Goal: Task Accomplishment & Management: Use online tool/utility

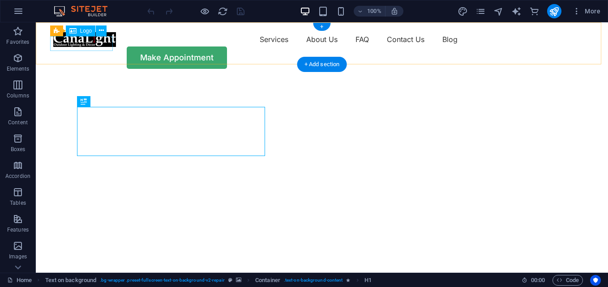
click at [83, 46] on div at bounding box center [84, 39] width 63 height 15
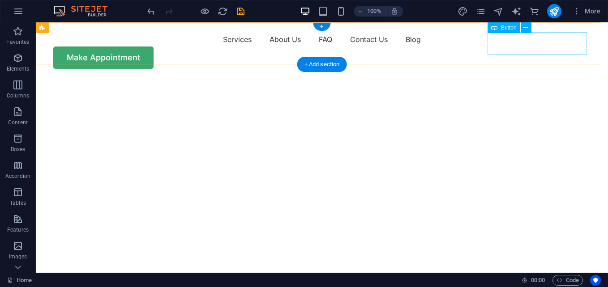
click at [495, 47] on div "Make Appointment" at bounding box center [321, 58] width 537 height 22
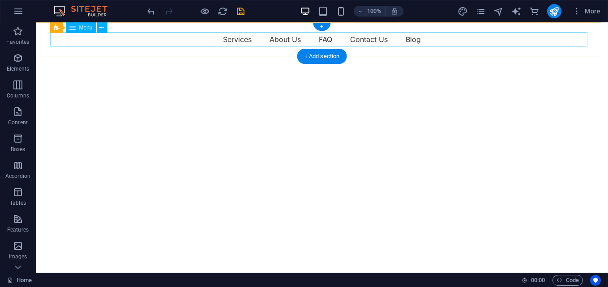
click at [159, 43] on nav "Services About Us FAQ Contact Us Blog" at bounding box center [321, 39] width 537 height 14
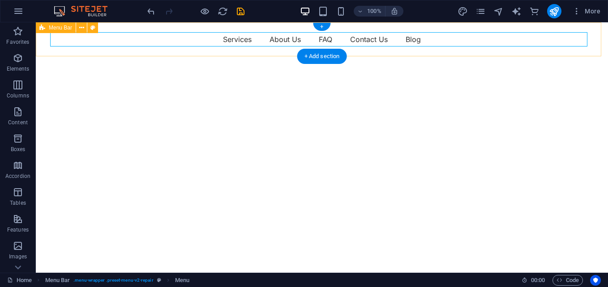
click at [216, 51] on div "Services About Us FAQ Contact Us Blog" at bounding box center [322, 39] width 572 height 34
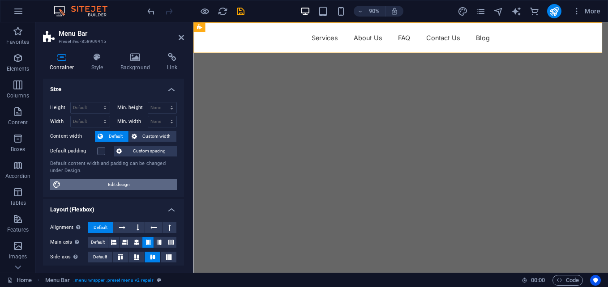
click at [117, 183] on span "Edit design" at bounding box center [119, 184] width 111 height 11
select select "rem"
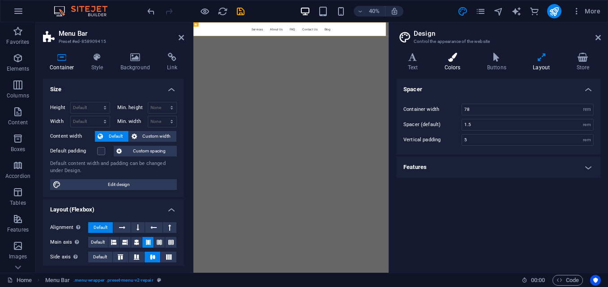
click at [455, 65] on h4 "Colors" at bounding box center [454, 62] width 43 height 19
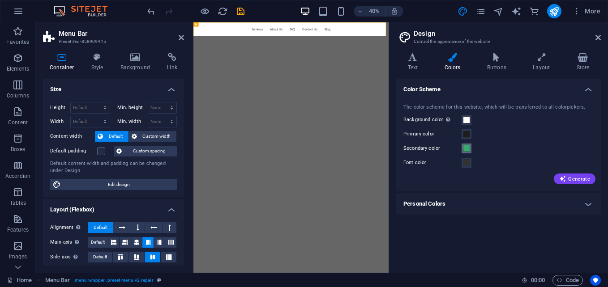
click at [464, 150] on span at bounding box center [466, 148] width 7 height 7
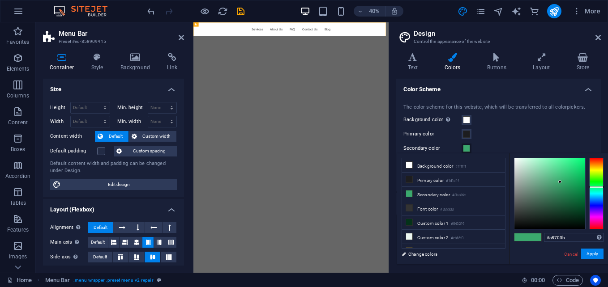
click at [595, 164] on div at bounding box center [596, 194] width 14 height 72
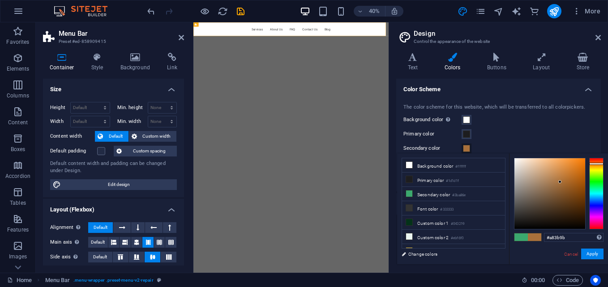
click at [594, 218] on div at bounding box center [596, 194] width 14 height 72
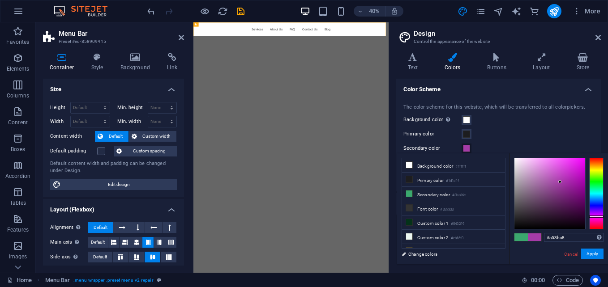
click at [594, 217] on div at bounding box center [596, 194] width 14 height 72
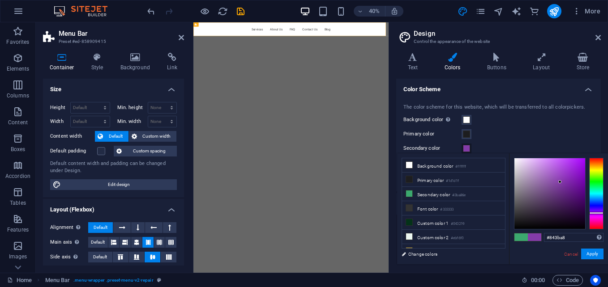
click at [594, 213] on div at bounding box center [596, 194] width 14 height 72
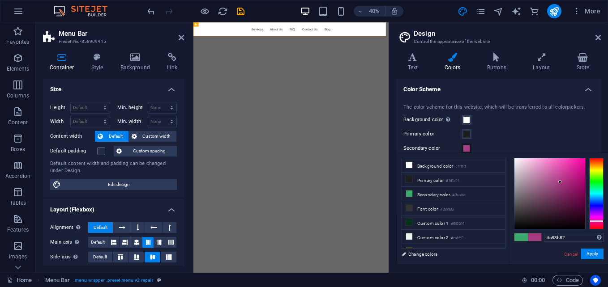
click at [600, 221] on div at bounding box center [596, 194] width 14 height 72
click at [597, 223] on div at bounding box center [596, 194] width 14 height 72
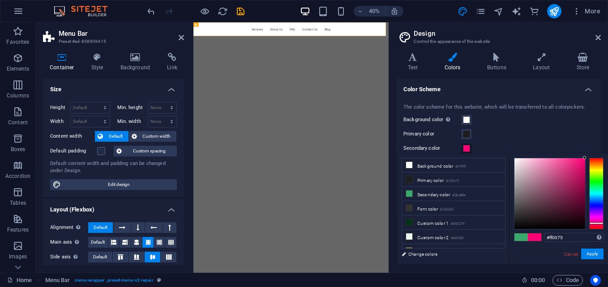
drag, startPoint x: 558, startPoint y: 183, endPoint x: 601, endPoint y: 153, distance: 51.9
click at [601, 153] on div "#ff0075 Supported formats #0852ed rgb(8, 82, 237) rgba(8, 82, 237, 90%) hsv(221…" at bounding box center [558, 273] width 99 height 241
drag, startPoint x: 566, startPoint y: 237, endPoint x: 521, endPoint y: 239, distance: 45.2
click at [521, 239] on div "#ff0075 Supported formats #0852ed rgb(8, 82, 237) rgba(8, 82, 237, 90%) hsv(221…" at bounding box center [558, 273] width 99 height 241
paste input "dcdcdc"
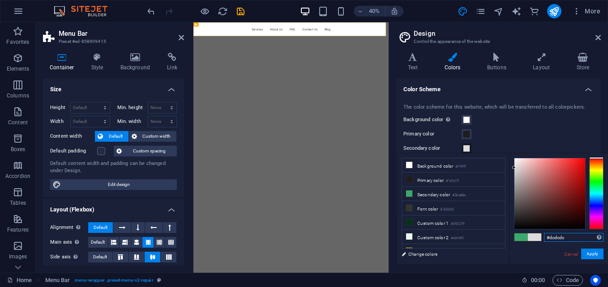
click at [568, 238] on input "#dcdcdc" at bounding box center [574, 237] width 60 height 9
click at [457, 196] on small "#3ba86e" at bounding box center [458, 195] width 13 height 6
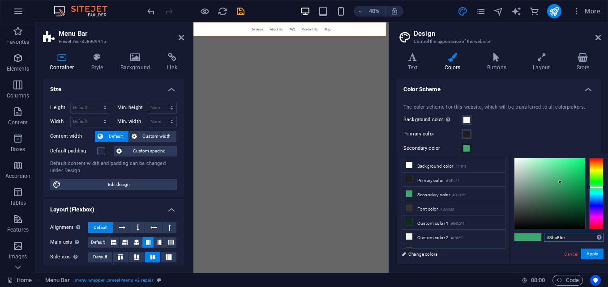
drag, startPoint x: 566, startPoint y: 238, endPoint x: 543, endPoint y: 242, distance: 23.2
click at [543, 242] on div "#3ba86e Supported formats #0852ed rgb(8, 82, 237) rgba(8, 82, 237, 90%) hsv(221…" at bounding box center [558, 273] width 99 height 241
paste input "990000"
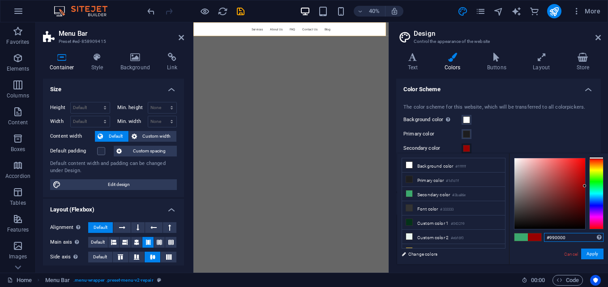
type input "#990000"
click at [509, 152] on div "Secondary color" at bounding box center [498, 148] width 190 height 11
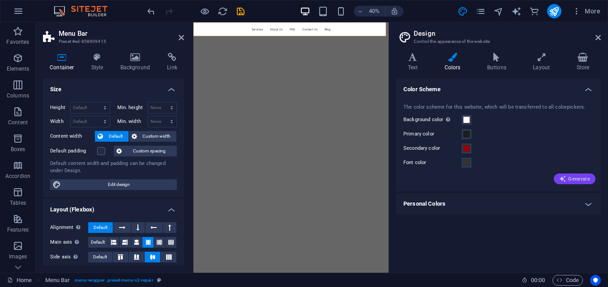
click at [580, 181] on span "Generate" at bounding box center [574, 178] width 31 height 7
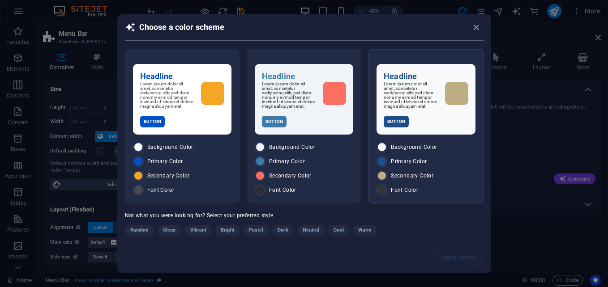
scroll to position [9, 0]
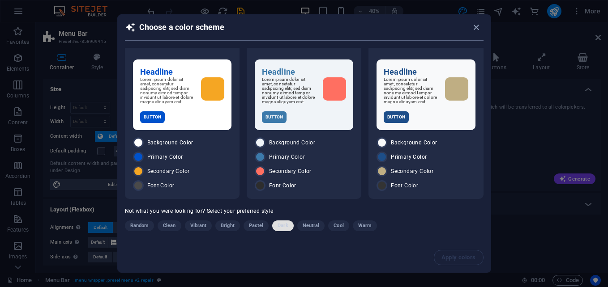
click at [279, 226] on span "Dark" at bounding box center [282, 226] width 10 height 11
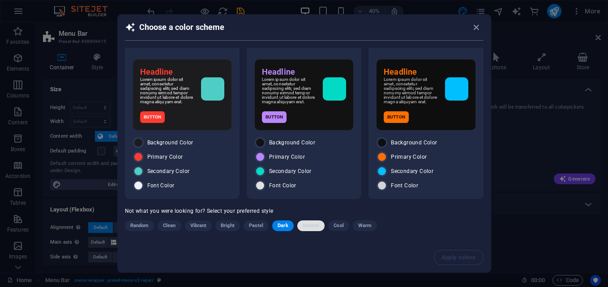
click at [309, 227] on span "Neutral" at bounding box center [310, 226] width 17 height 11
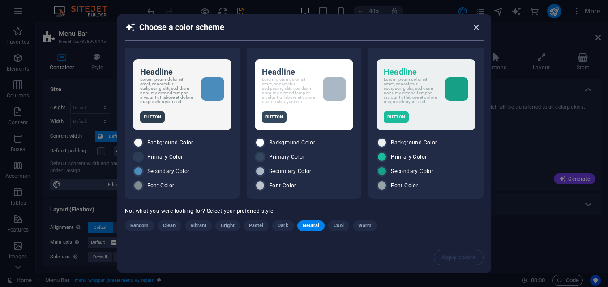
click at [476, 26] on icon "button" at bounding box center [476, 27] width 10 height 10
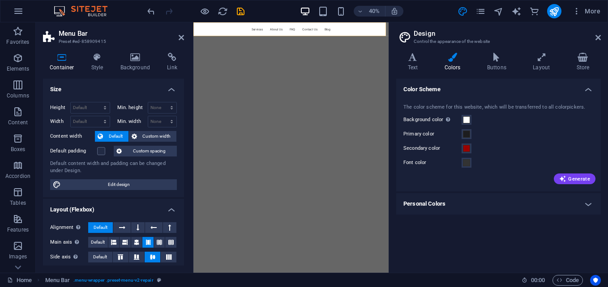
click at [510, 159] on div "Font color" at bounding box center [498, 162] width 190 height 11
click at [433, 246] on div "Color Scheme The color scheme for this website, which will be transferred to al…" at bounding box center [498, 172] width 204 height 187
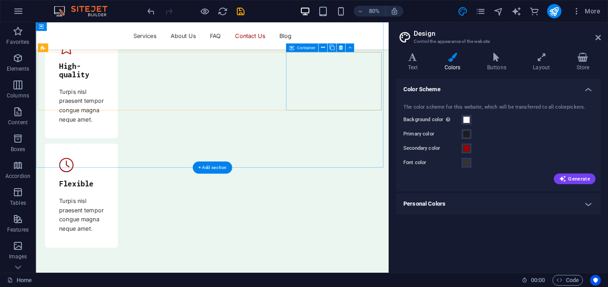
scroll to position [3241, 0]
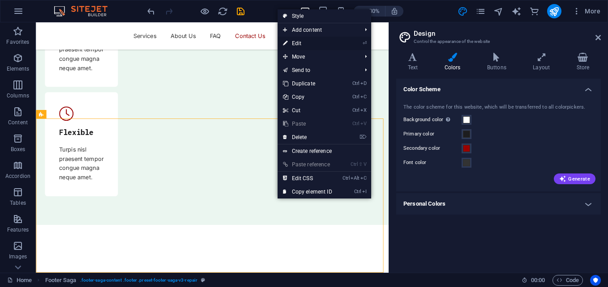
click at [298, 42] on link "⏎ Edit" at bounding box center [307, 43] width 60 height 13
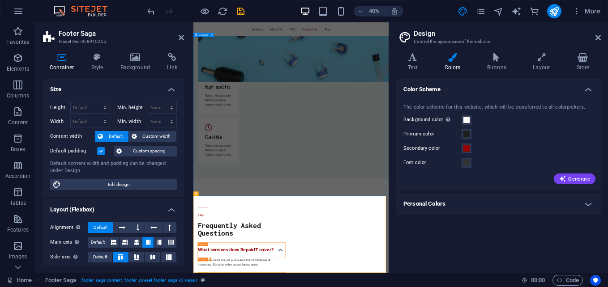
scroll to position [3086, 0]
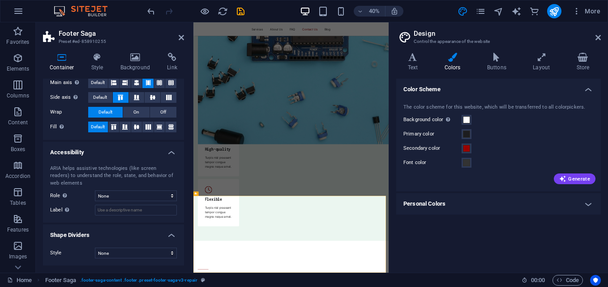
scroll to position [0, 0]
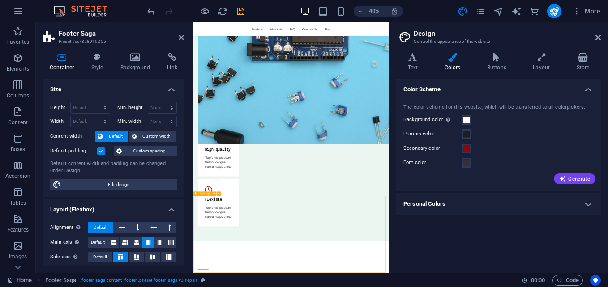
click at [95, 188] on span "Edit design" at bounding box center [119, 184] width 111 height 11
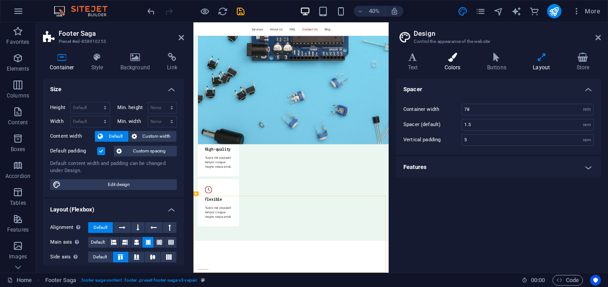
click at [453, 64] on h4 "Colors" at bounding box center [454, 62] width 43 height 19
